Goal: Information Seeking & Learning: Learn about a topic

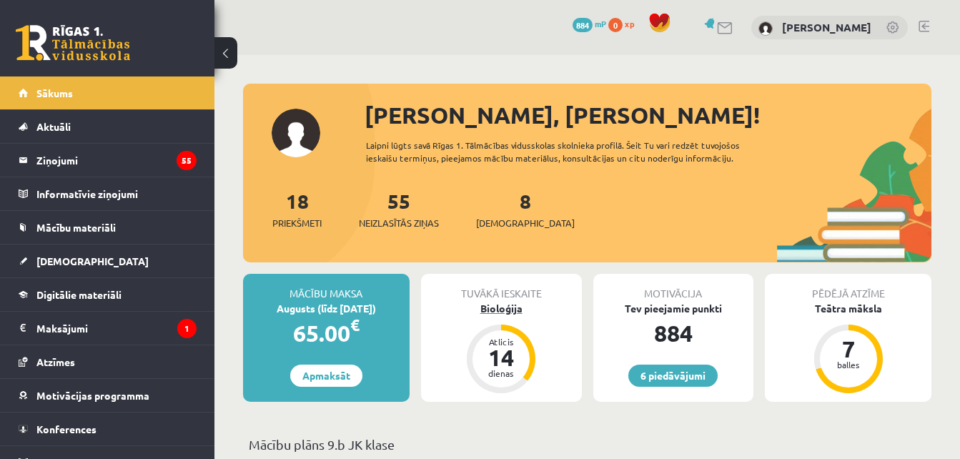
click at [520, 307] on div "Bioloģija" at bounding box center [501, 308] width 161 height 15
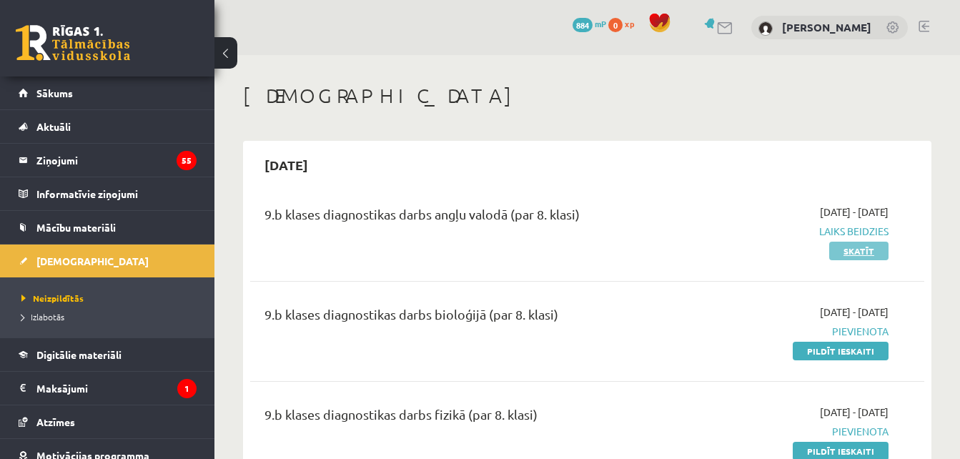
click at [871, 251] on link "Skatīt" at bounding box center [858, 251] width 59 height 19
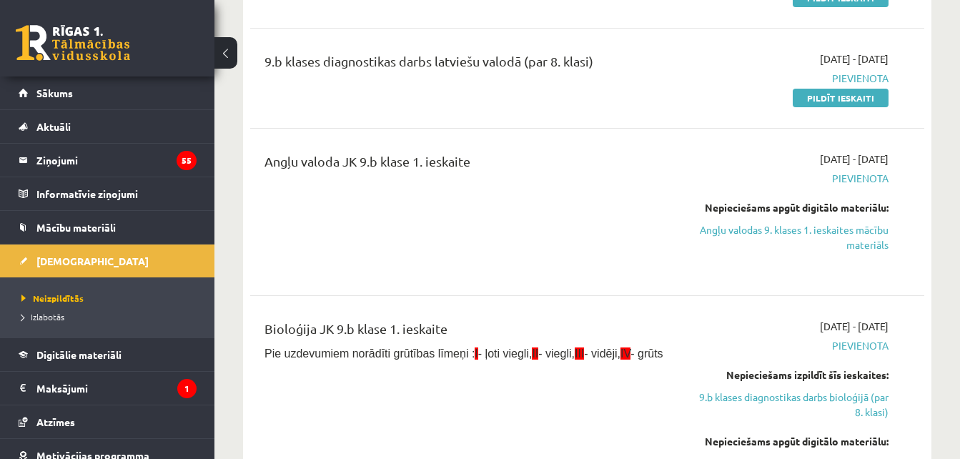
scroll to position [457, 0]
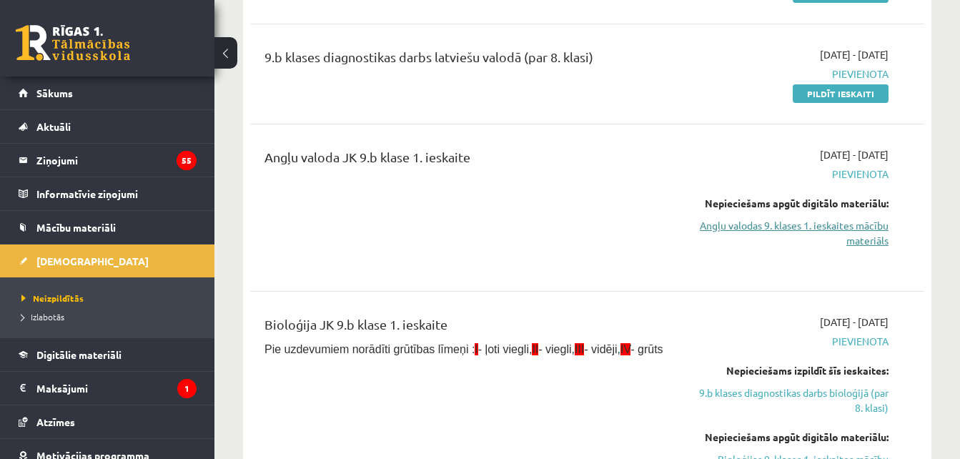
click at [798, 228] on link "Angļu valodas 9. klases 1. ieskaites mācību materiāls" at bounding box center [792, 233] width 194 height 30
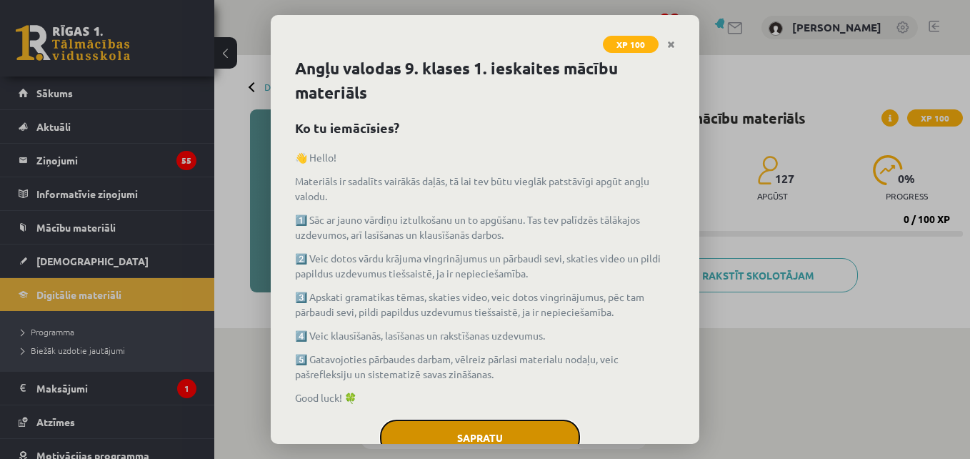
click at [476, 427] on button "Sapratu" at bounding box center [480, 437] width 200 height 36
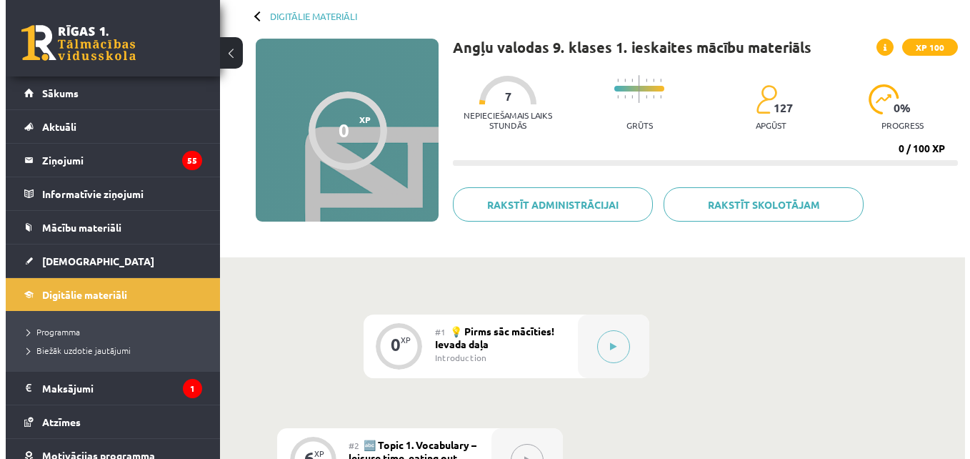
scroll to position [114, 0]
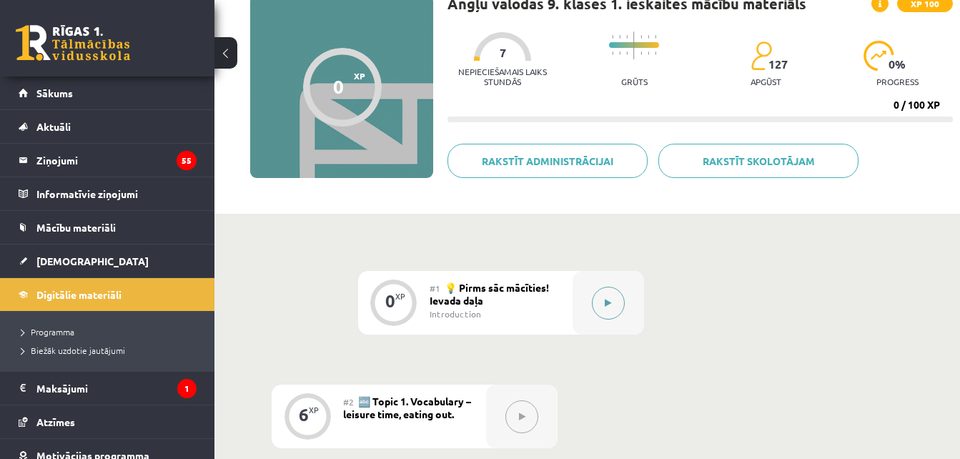
click at [608, 294] on button at bounding box center [608, 303] width 33 height 33
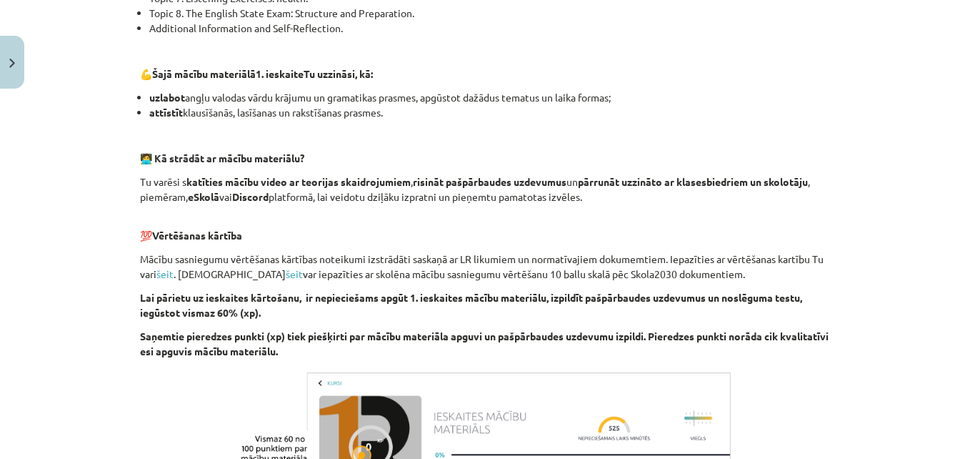
scroll to position [1056, 0]
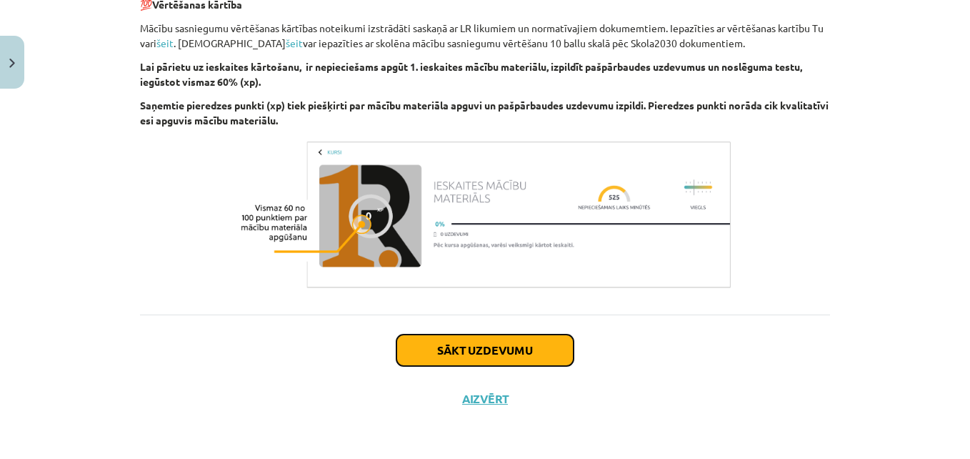
click at [501, 346] on button "Sākt uzdevumu" at bounding box center [485, 349] width 177 height 31
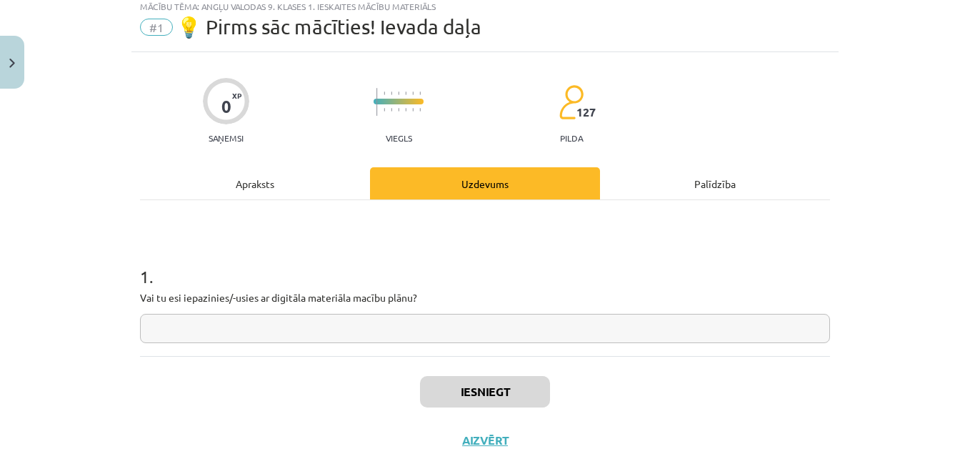
scroll to position [36, 0]
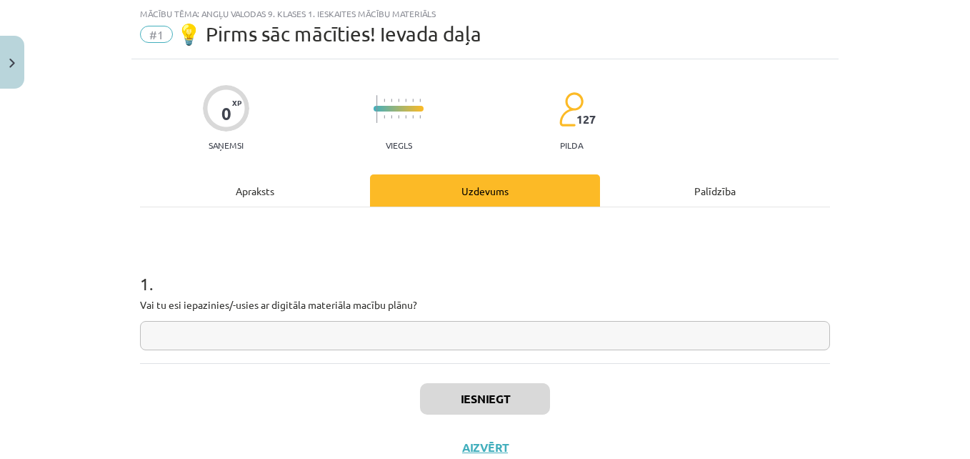
click at [501, 332] on input "text" at bounding box center [485, 335] width 690 height 29
click at [493, 327] on input "text" at bounding box center [485, 335] width 690 height 29
type input "**"
click at [471, 391] on button "Iesniegt" at bounding box center [485, 398] width 130 height 31
click at [526, 443] on button "Nākamā nodarbība" at bounding box center [485, 456] width 140 height 33
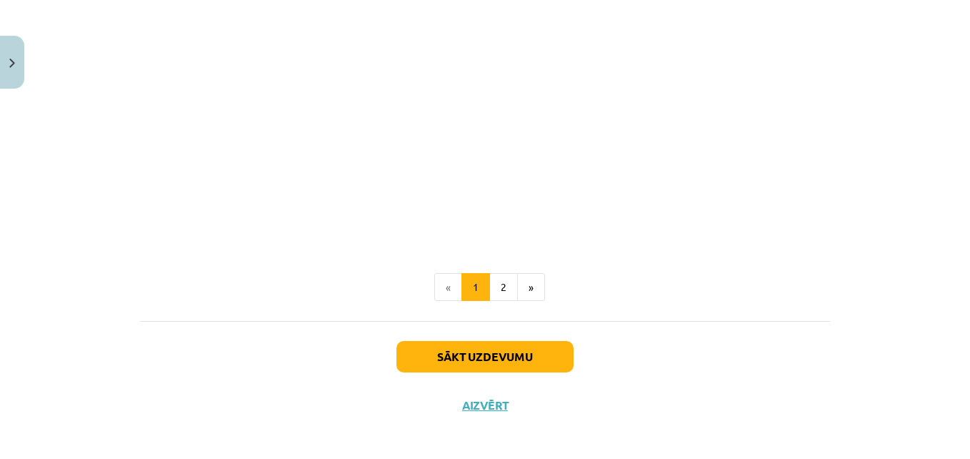
scroll to position [1008, 0]
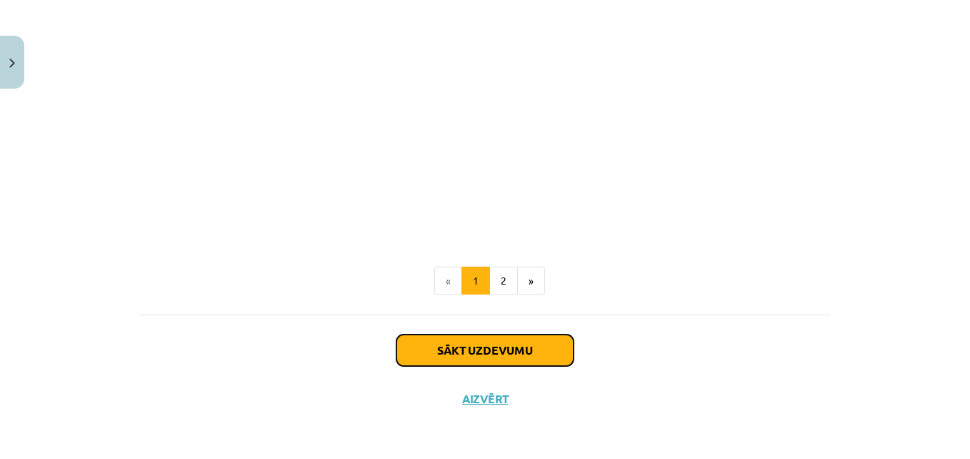
click at [524, 354] on button "Sākt uzdevumu" at bounding box center [485, 349] width 177 height 31
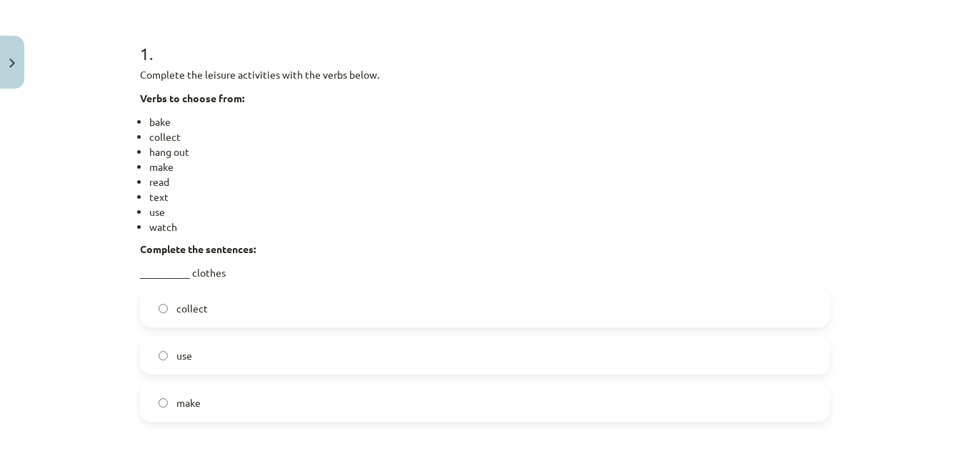
scroll to position [264, 0]
click at [214, 354] on label "use" at bounding box center [484, 357] width 687 height 36
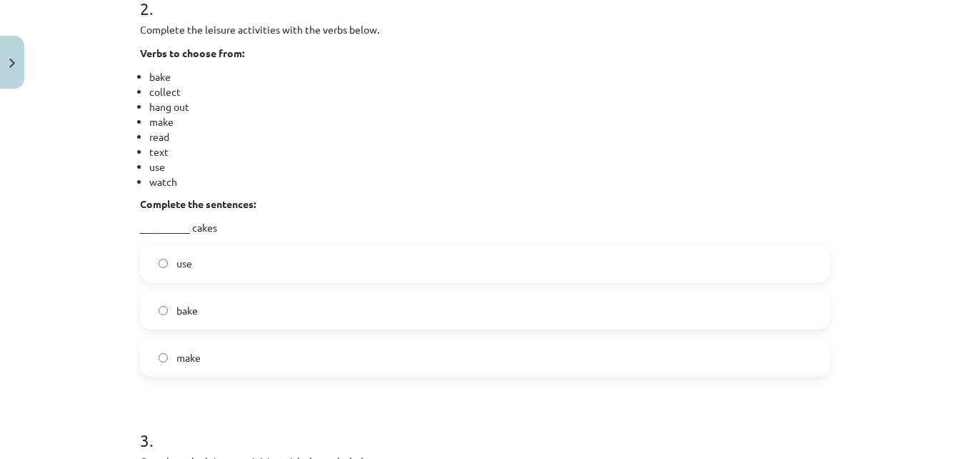
scroll to position [748, 0]
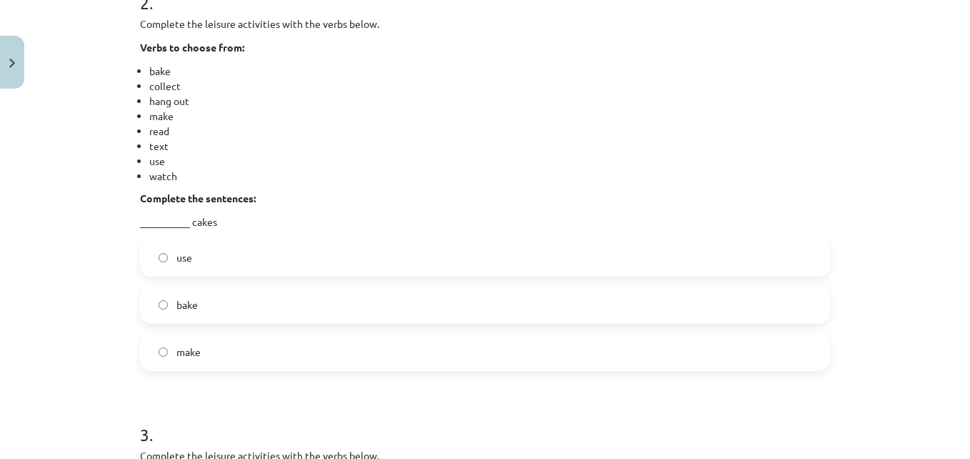
click at [184, 297] on span "bake" at bounding box center [187, 304] width 21 height 15
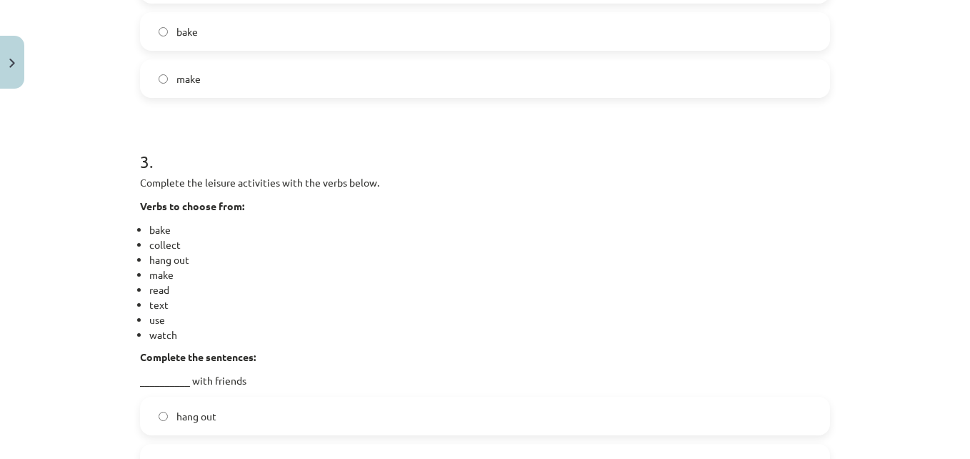
scroll to position [1116, 0]
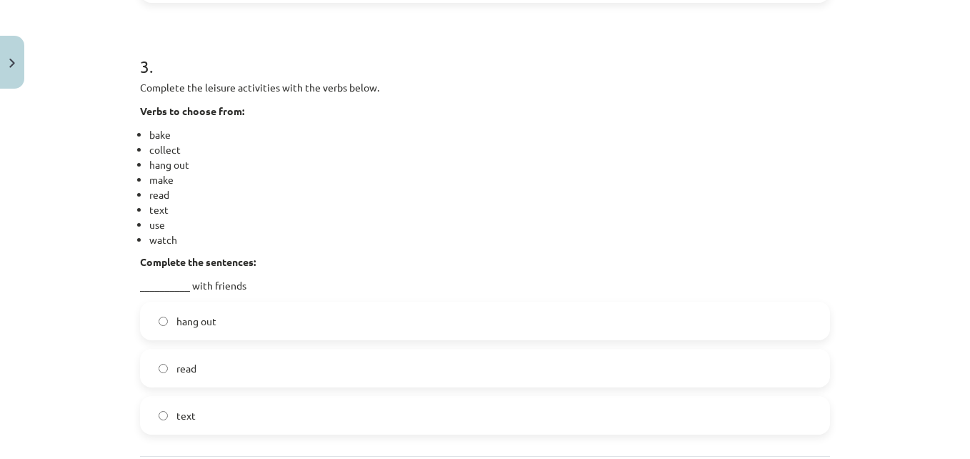
click at [239, 318] on label "hang out" at bounding box center [484, 321] width 687 height 36
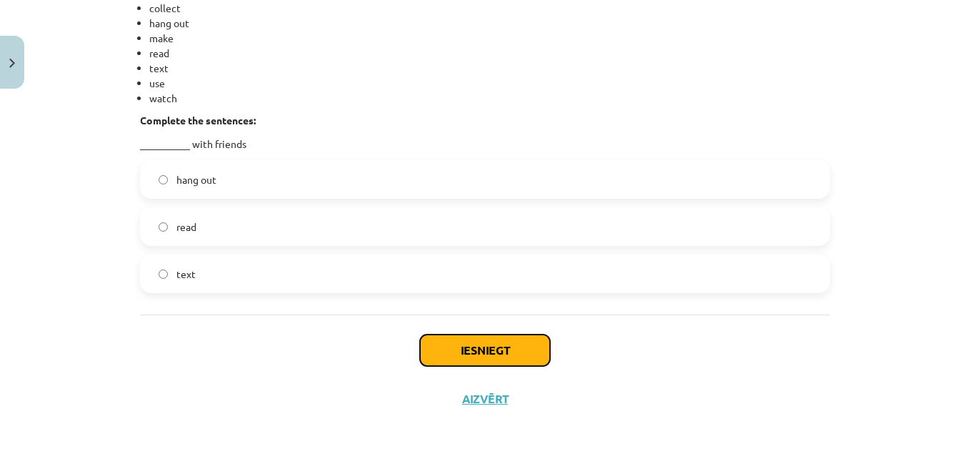
click at [485, 340] on button "Iesniegt" at bounding box center [485, 349] width 130 height 31
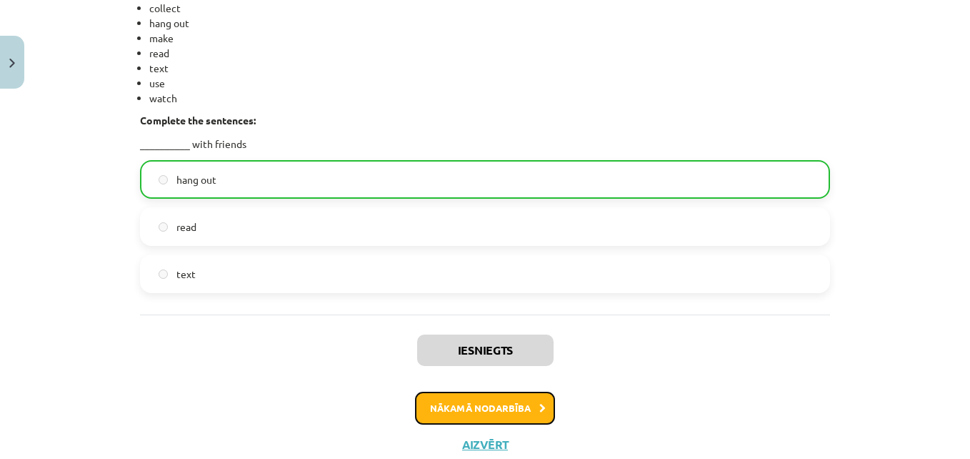
click at [495, 403] on button "Nākamā nodarbība" at bounding box center [485, 408] width 140 height 33
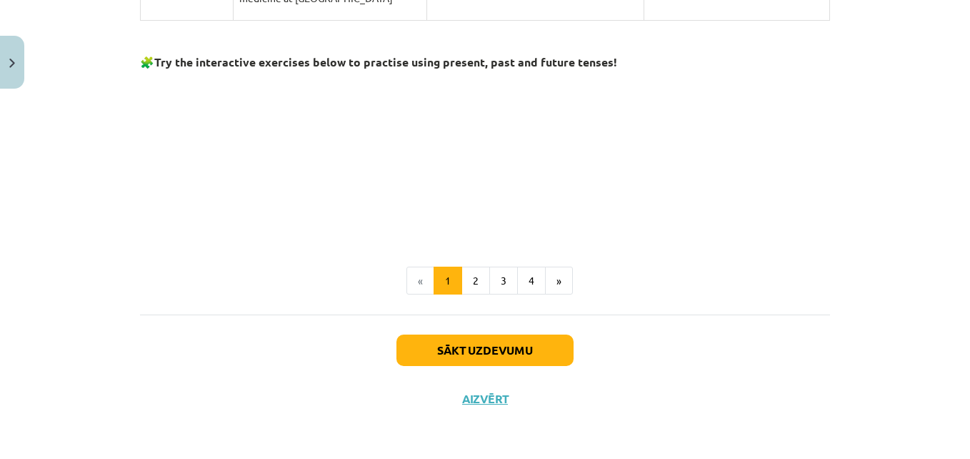
scroll to position [1321, 0]
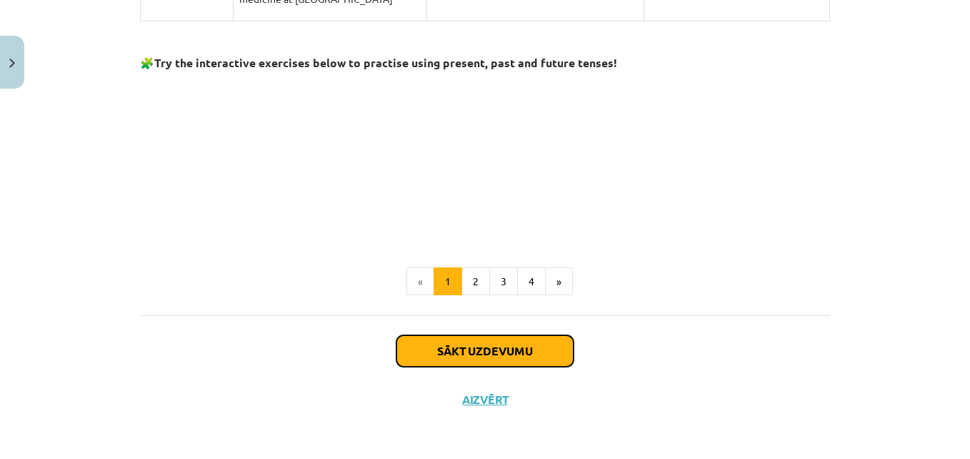
click at [476, 347] on button "Sākt uzdevumu" at bounding box center [485, 350] width 177 height 31
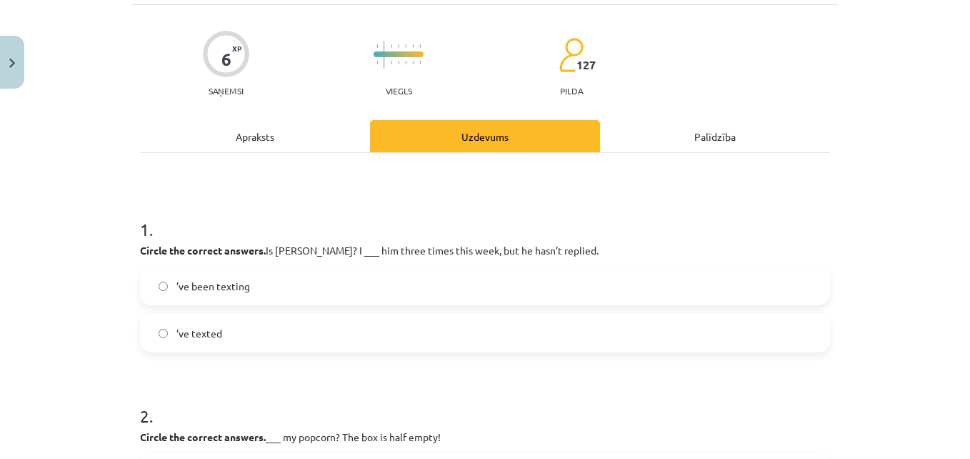
scroll to position [36, 0]
